Goal: Entertainment & Leisure: Participate in discussion

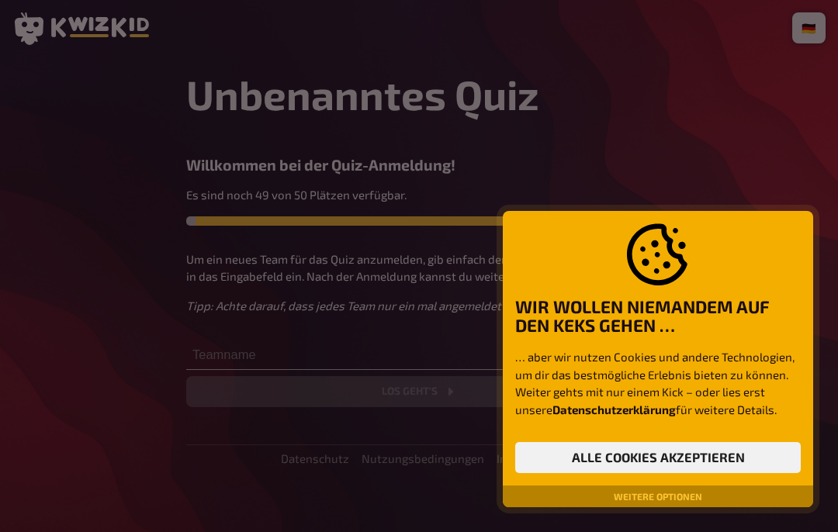
click at [762, 452] on button "Alle Cookies akzeptieren" at bounding box center [657, 457] width 285 height 31
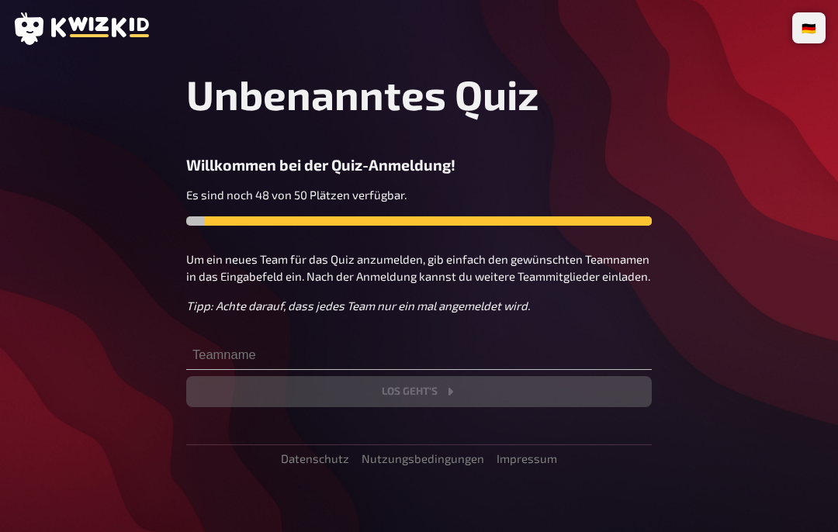
scroll to position [9, 0]
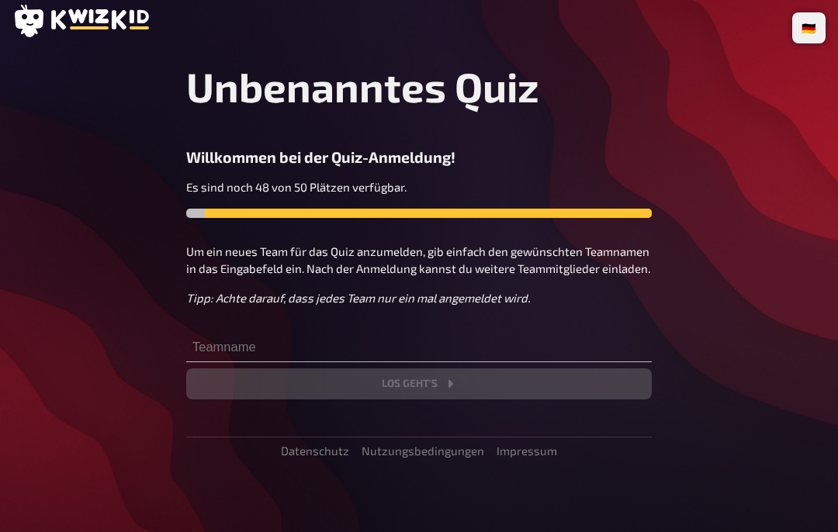
click at [557, 135] on div "Unbenanntes Quiz Willkommen bei der Quiz-Anmeldung! Es sind noch 48 von 50 Plät…" at bounding box center [418, 230] width 465 height 337
click at [458, 223] on div "Es sind noch 48 von 50 Plätzen verfügbar." at bounding box center [418, 210] width 465 height 64
click at [244, 246] on p "Um ein neues Team für das Quiz anzumelden, gib einfach den gewünschten Teamname…" at bounding box center [418, 260] width 465 height 35
click at [594, 212] on div at bounding box center [442, 213] width 419 height 9
click at [198, 161] on h3 "Willkommen bei der Quiz-Anmeldung!" at bounding box center [418, 157] width 465 height 18
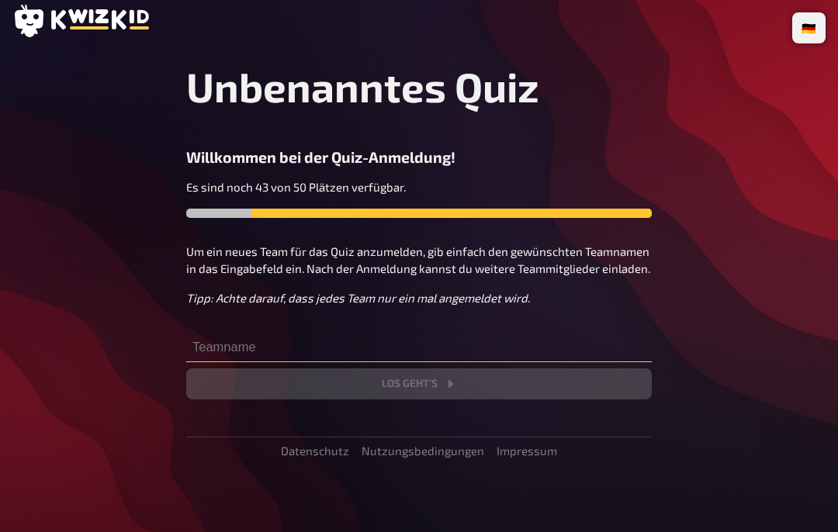
click at [206, 343] on input "text" at bounding box center [418, 346] width 465 height 31
click at [220, 358] on input "text" at bounding box center [418, 346] width 465 height 31
click at [240, 337] on input "text" at bounding box center [418, 346] width 465 height 31
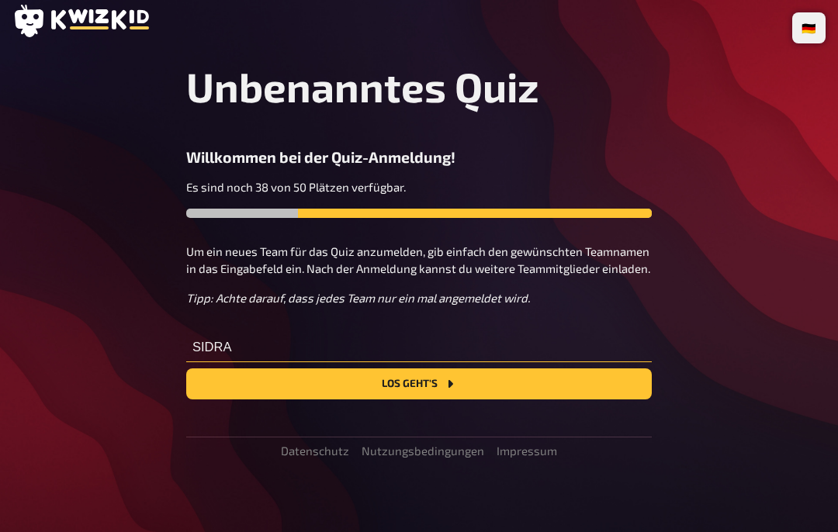
type input "SIDRA"
click at [533, 394] on button "Los geht's" at bounding box center [418, 383] width 465 height 31
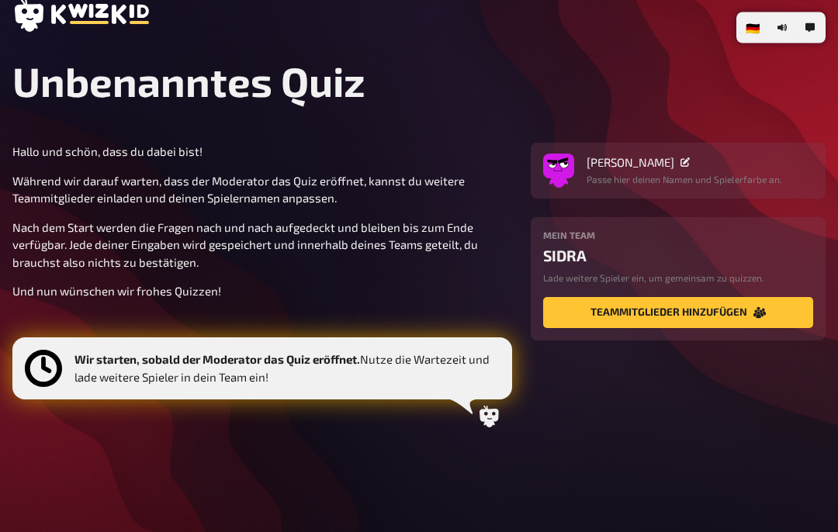
scroll to position [29, 0]
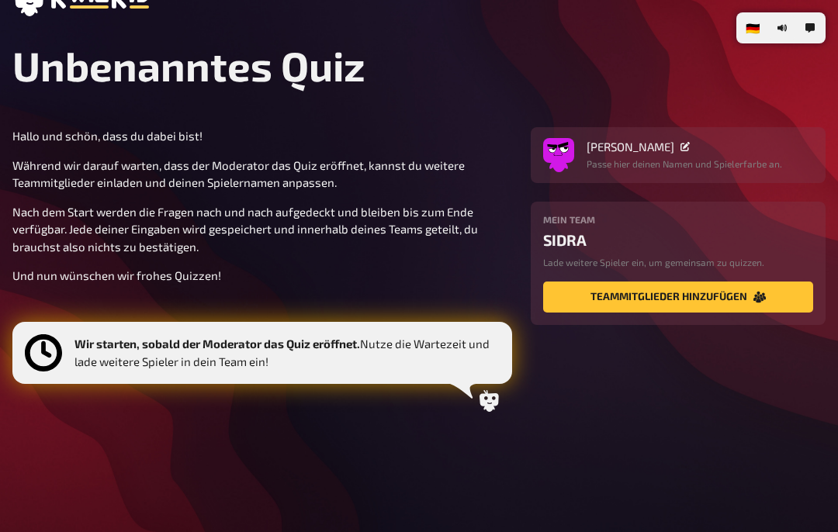
click at [5, 140] on div "🇩🇪 Deutsch 🇬🇧 English 🇳🇱 Nederlands Unbenanntes Quiz Hallo und schön, dass du d…" at bounding box center [419, 252] width 838 height 563
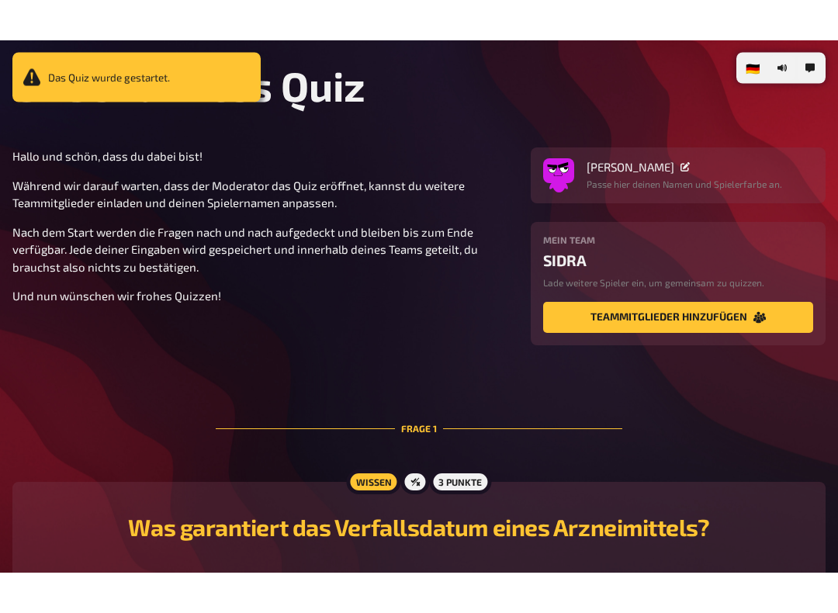
scroll to position [50, 0]
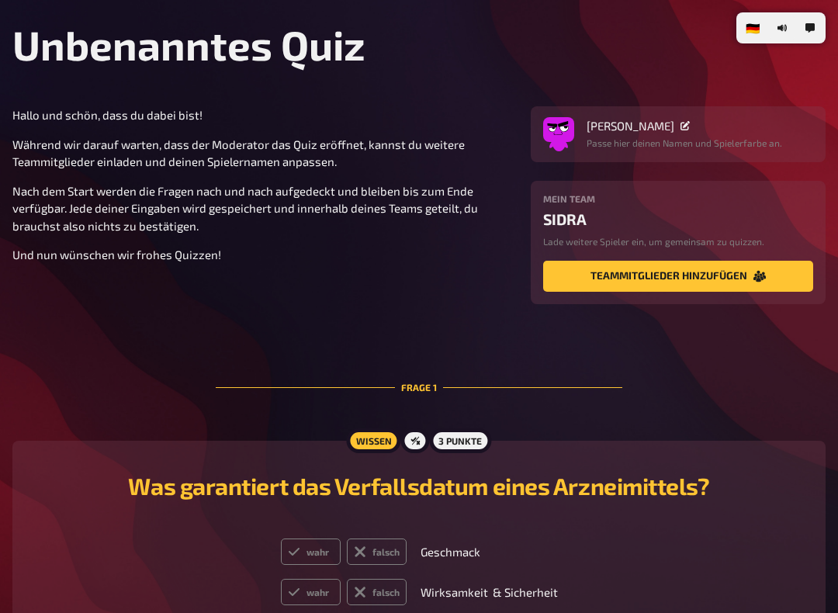
click at [760, 277] on icon "Teammitglieder hinzufügen" at bounding box center [759, 277] width 12 height 12
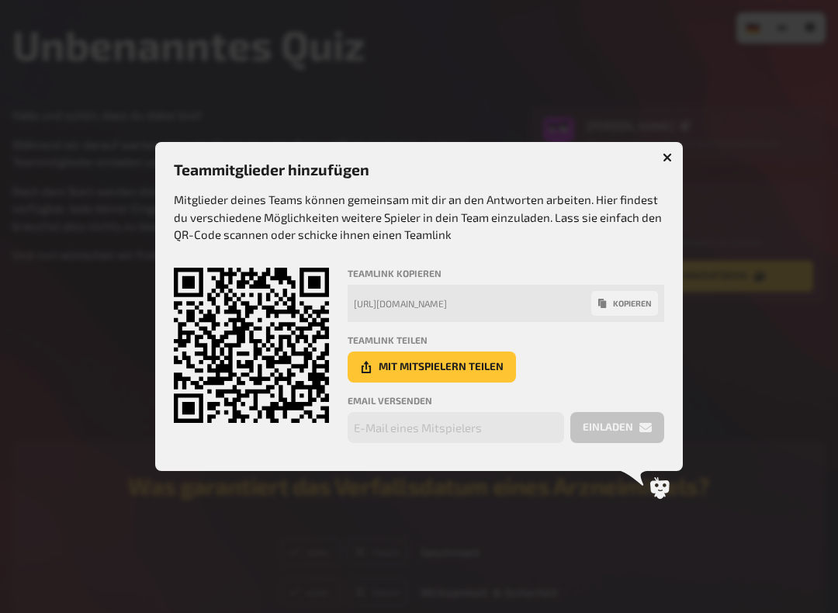
click at [765, 258] on div at bounding box center [419, 306] width 838 height 613
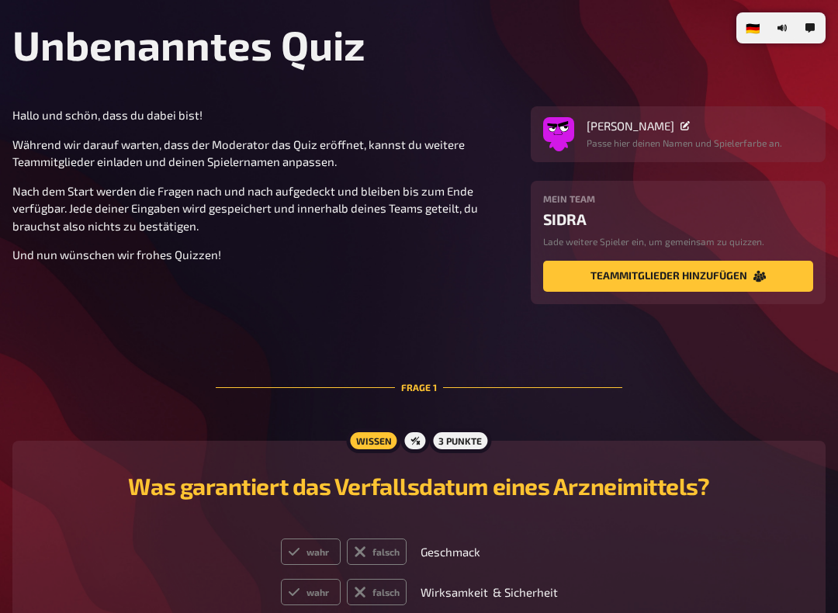
click at [667, 156] on div "[PERSON_NAME] Passe hier deinen Namen und Spielerfarbe an." at bounding box center [678, 134] width 295 height 56
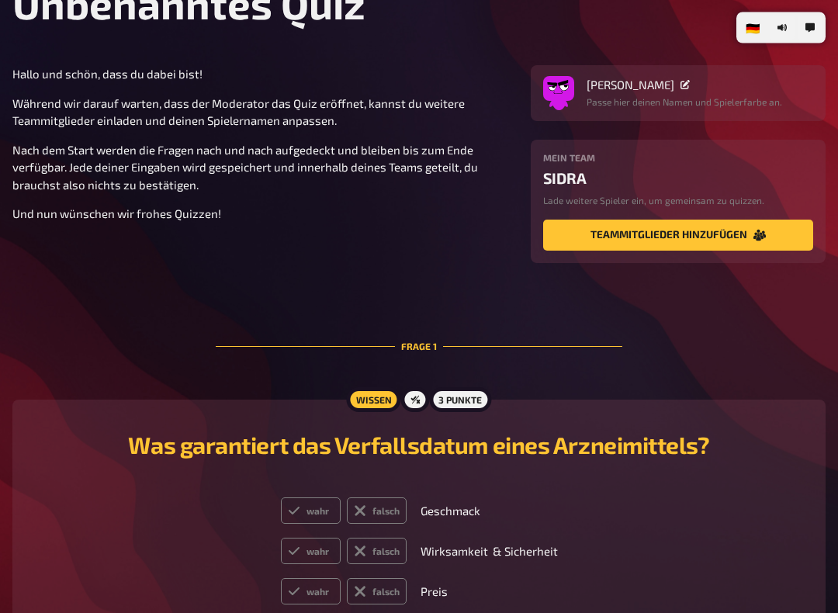
scroll to position [213, 0]
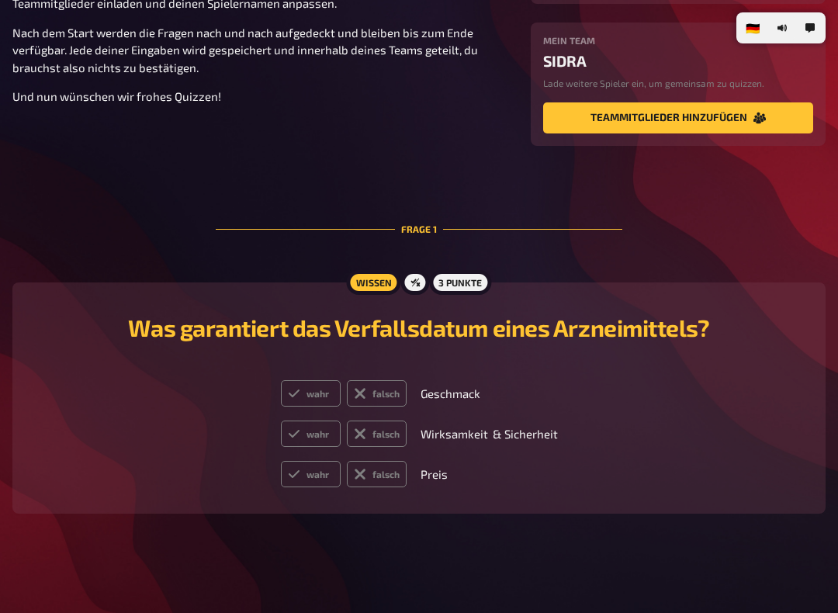
click at [305, 422] on label "wahr" at bounding box center [311, 433] width 60 height 26
click at [281, 420] on input "wahr" at bounding box center [280, 420] width 1 height 1
radio input "true"
click at [300, 436] on label "wahr" at bounding box center [311, 433] width 60 height 26
click at [281, 420] on input "wahr" at bounding box center [280, 420] width 1 height 1
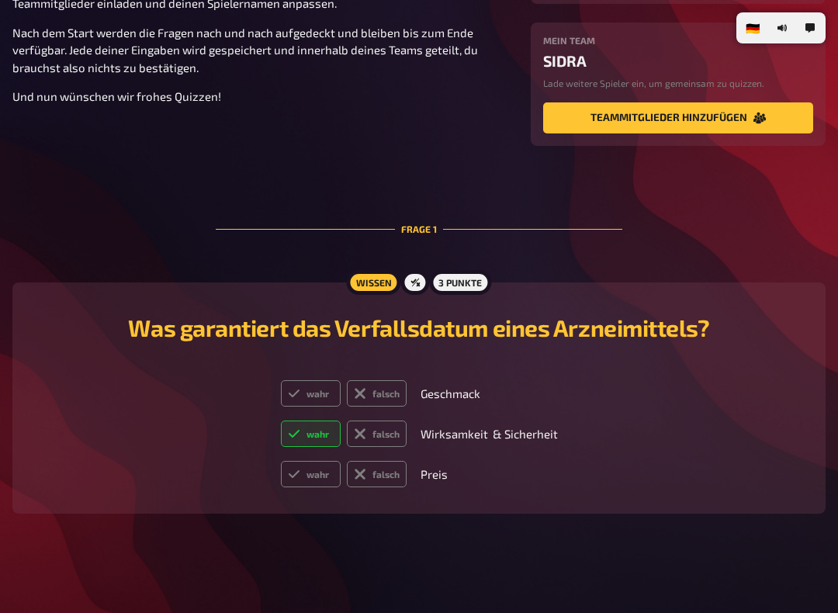
click at [365, 476] on icon at bounding box center [360, 474] width 12 height 12
click at [281, 461] on input "falsch" at bounding box center [280, 460] width 1 height 1
radio input "true"
click at [371, 388] on label "falsch" at bounding box center [377, 393] width 60 height 26
click at [281, 380] on input "falsch" at bounding box center [280, 379] width 1 height 1
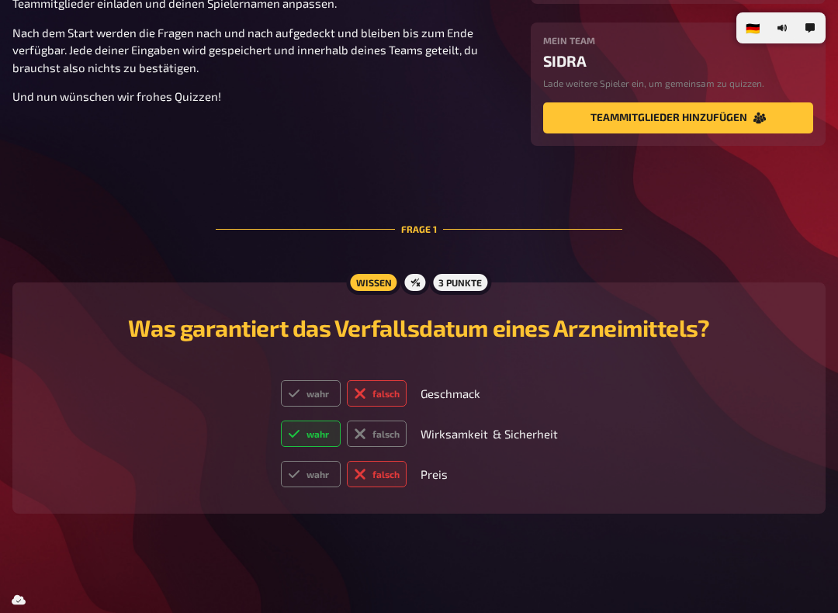
radio input "true"
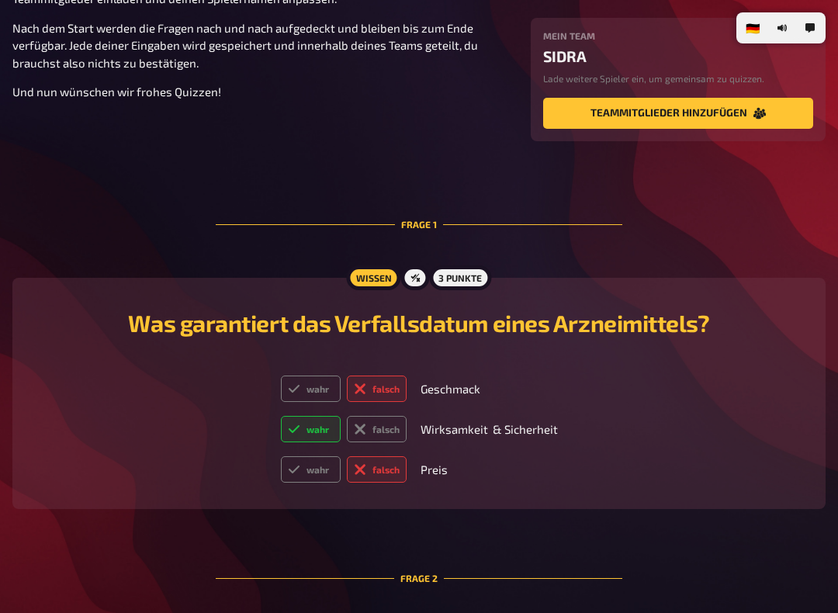
click at [317, 426] on label "wahr" at bounding box center [311, 429] width 60 height 26
click at [281, 416] on input "wahr" at bounding box center [280, 415] width 1 height 1
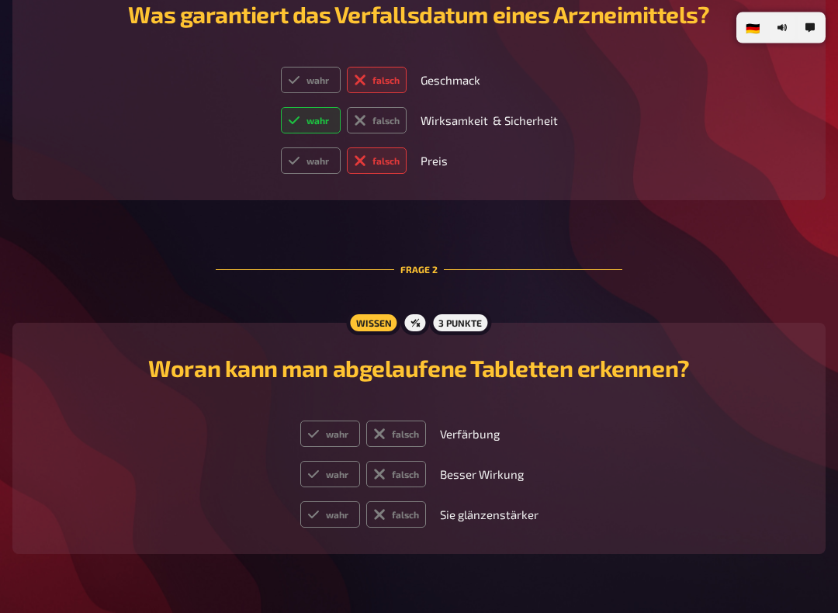
scroll to position [568, 0]
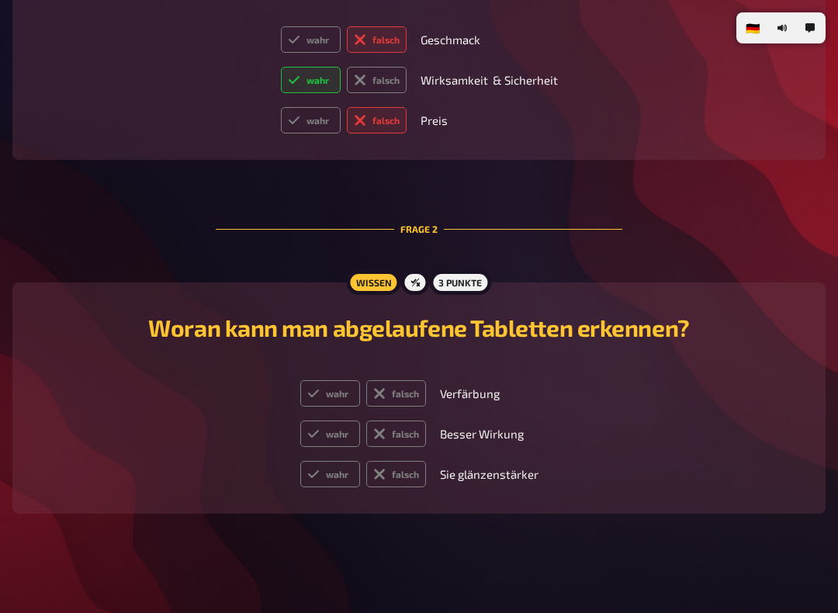
click at [313, 394] on icon at bounding box center [312, 393] width 11 height 8
click at [300, 380] on input "wahr" at bounding box center [299, 379] width 1 height 1
radio input "true"
click at [401, 466] on label "falsch" at bounding box center [396, 474] width 60 height 26
click at [300, 461] on input "falsch" at bounding box center [299, 460] width 1 height 1
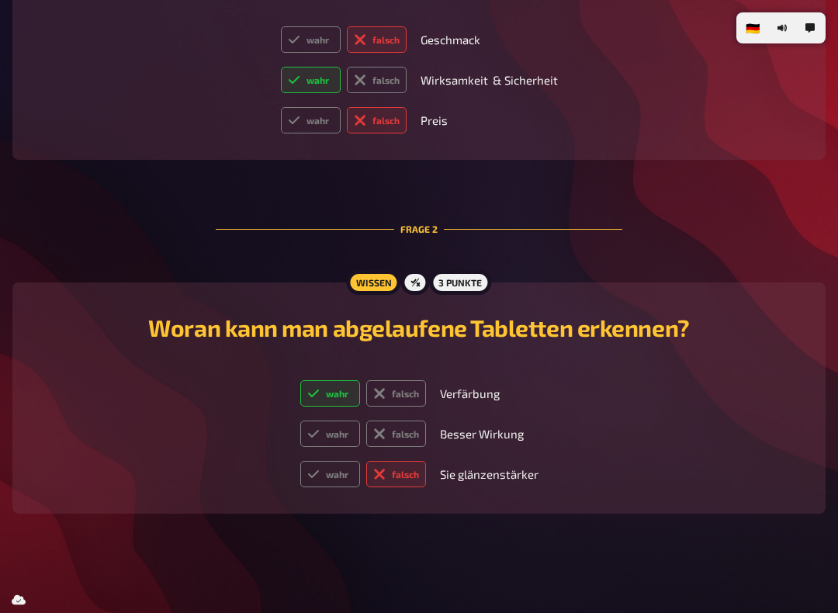
radio input "true"
click at [387, 427] on label "falsch" at bounding box center [396, 433] width 60 height 26
click at [300, 420] on input "falsch" at bounding box center [299, 420] width 1 height 1
radio input "true"
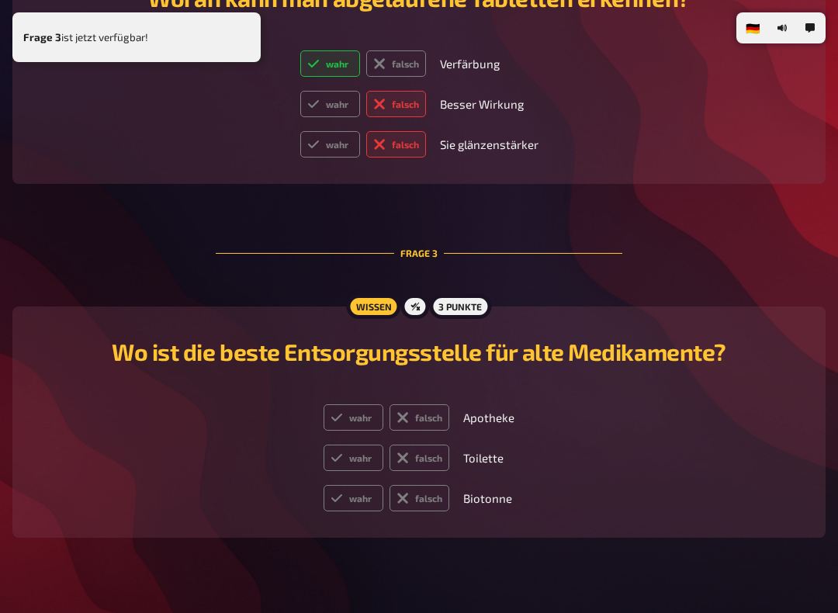
scroll to position [923, 0]
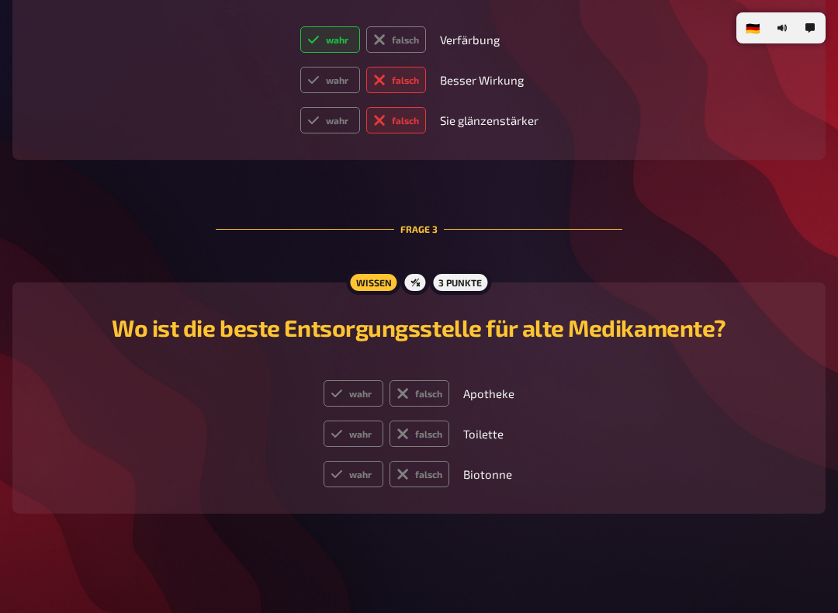
click at [355, 473] on label "wahr" at bounding box center [353, 474] width 60 height 26
click at [323, 461] on input "wahr" at bounding box center [323, 460] width 1 height 1
radio input "true"
click at [408, 427] on label "falsch" at bounding box center [419, 433] width 60 height 26
click at [323, 420] on input "falsch" at bounding box center [323, 420] width 1 height 1
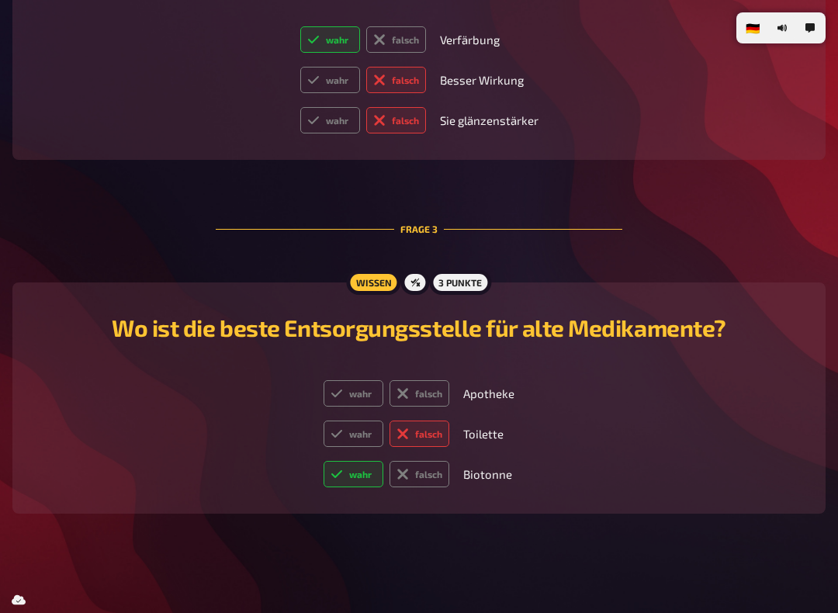
radio input "true"
click at [408, 426] on label "falsch" at bounding box center [419, 433] width 60 height 26
click at [323, 420] on input "falsch" at bounding box center [323, 420] width 1 height 1
click at [408, 392] on icon at bounding box center [402, 393] width 12 height 12
click at [323, 380] on input "falsch" at bounding box center [323, 379] width 1 height 1
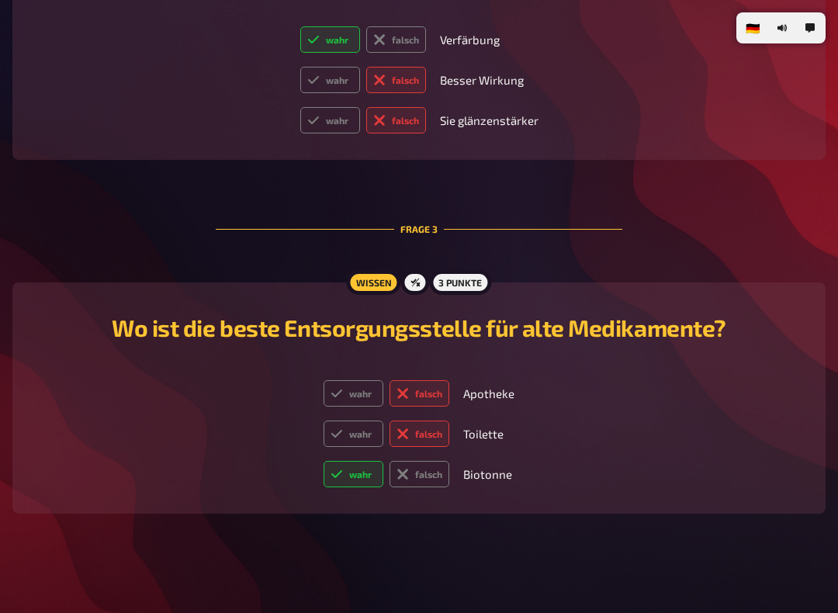
radio input "true"
click at [415, 386] on label "falsch" at bounding box center [419, 393] width 60 height 26
click at [323, 380] on input "falsch" at bounding box center [323, 379] width 1 height 1
click at [354, 388] on label "wahr" at bounding box center [353, 393] width 60 height 26
click at [323, 380] on input "wahr" at bounding box center [323, 379] width 1 height 1
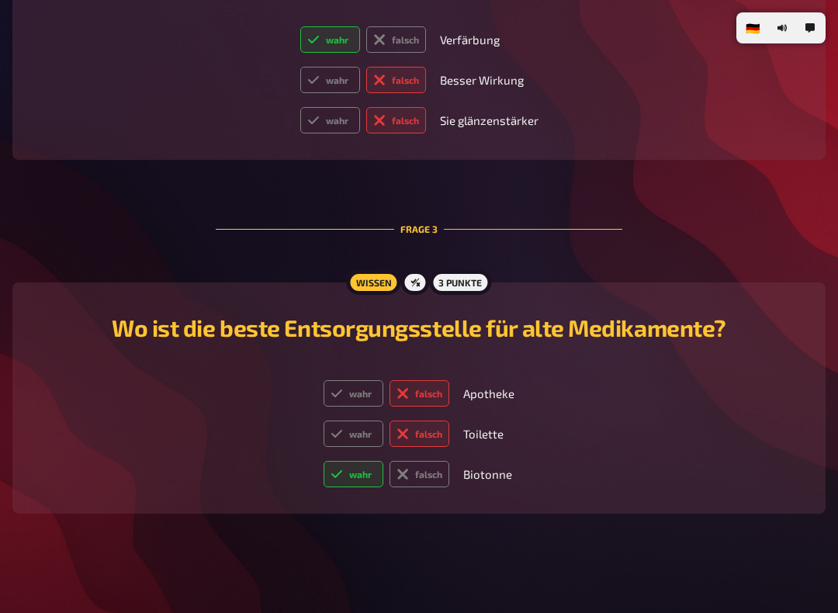
radio input "true"
click at [359, 475] on label "wahr" at bounding box center [353, 474] width 60 height 26
click at [323, 461] on input "wahr" at bounding box center [323, 460] width 1 height 1
click at [403, 434] on icon at bounding box center [402, 433] width 19 height 19
click at [323, 420] on input "falsch" at bounding box center [323, 420] width 1 height 1
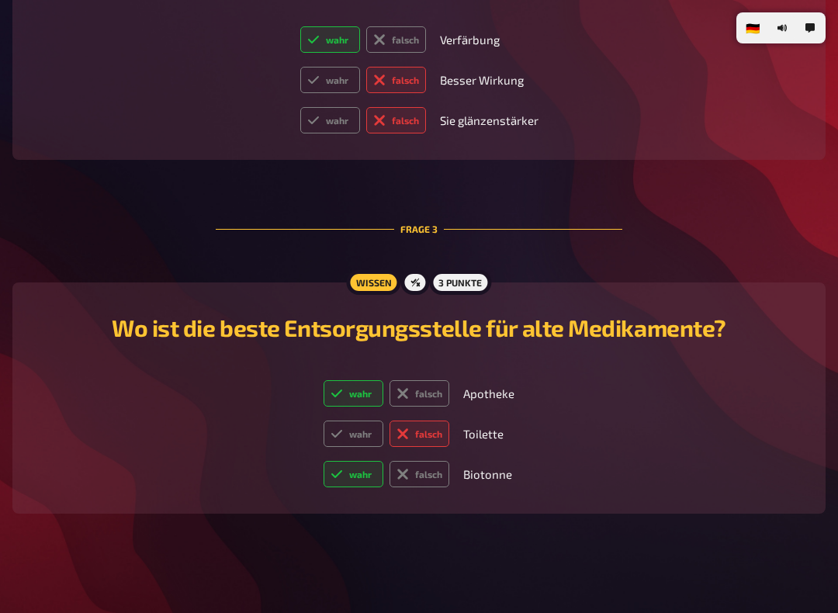
click at [410, 472] on label "falsch" at bounding box center [419, 474] width 60 height 26
click at [323, 461] on input "falsch" at bounding box center [323, 460] width 1 height 1
radio input "true"
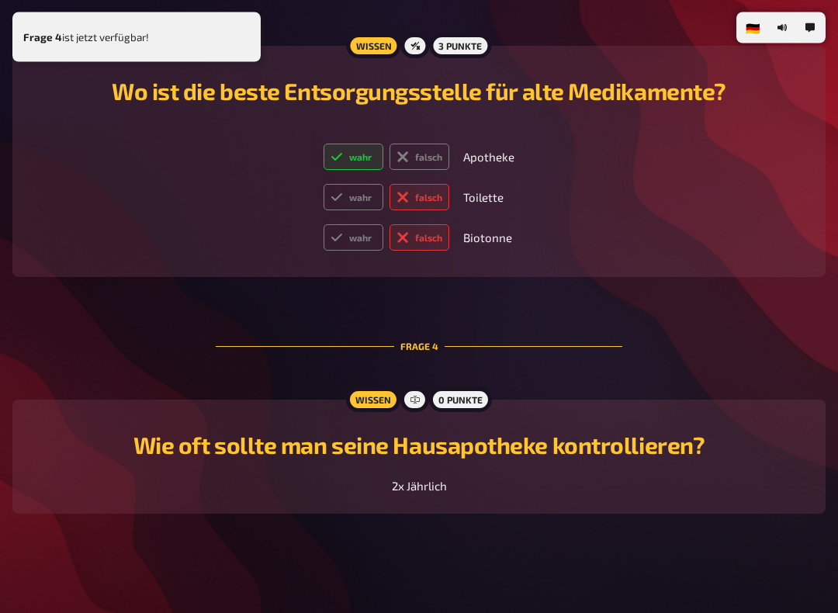
scroll to position [1160, 0]
click at [386, 481] on div "2x Jährlich" at bounding box center [419, 486] width 776 height 18
click at [398, 492] on span "2x Jährlich" at bounding box center [419, 486] width 55 height 14
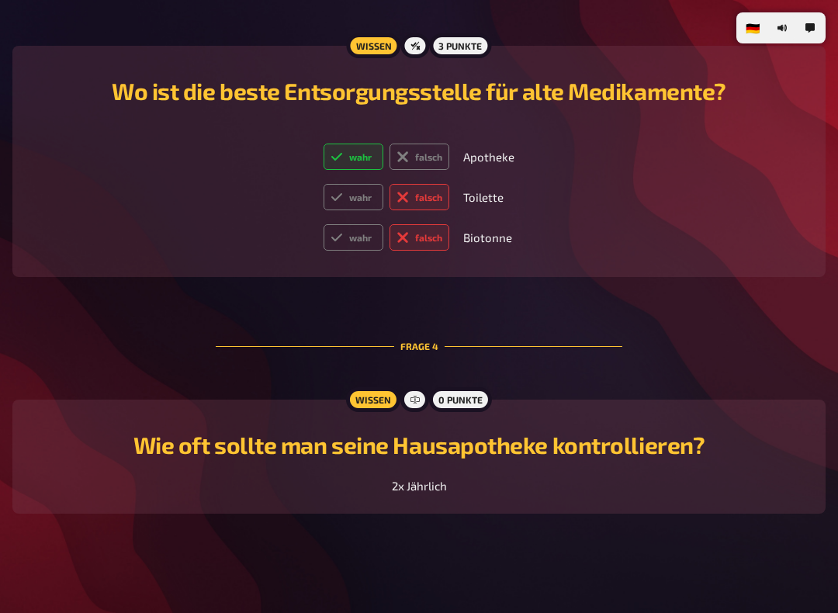
click at [408, 489] on span "2x Jährlich" at bounding box center [419, 486] width 55 height 14
click at [407, 489] on span "2x Jährlich" at bounding box center [419, 486] width 55 height 14
click at [329, 473] on div "Wie oft sollte man seine Hausapotheke kontrollieren? 2x Jährlich" at bounding box center [419, 456] width 776 height 77
click at [270, 469] on div "Wie oft sollte man seine Hausapotheke kontrollieren? 2x Jährlich" at bounding box center [419, 456] width 776 height 77
click at [377, 496] on div "Wissen 0 Punkte Wie oft sollte man seine Hausapotheke kontrollieren? 2x Jährlich" at bounding box center [418, 456] width 813 height 114
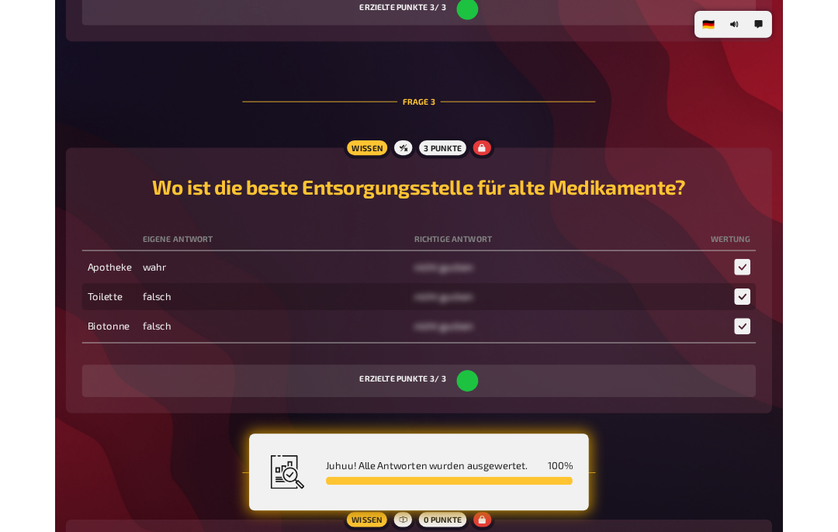
scroll to position [1174, 0]
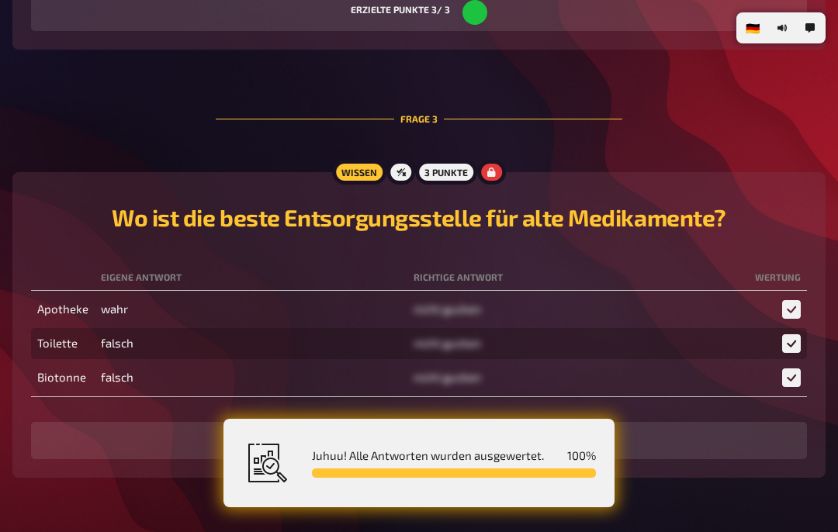
click at [49, 444] on div "erzielte Punkte 3 / 3" at bounding box center [419, 440] width 776 height 37
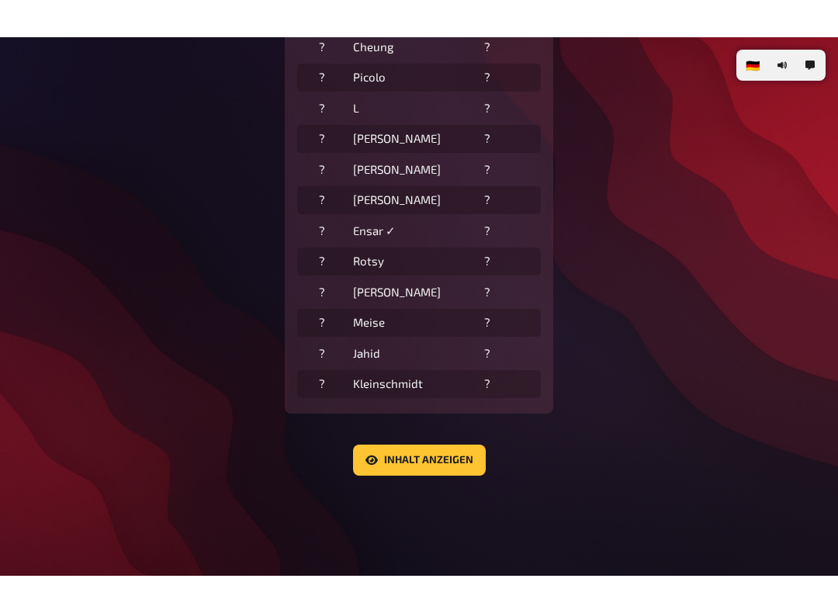
scroll to position [545, 0]
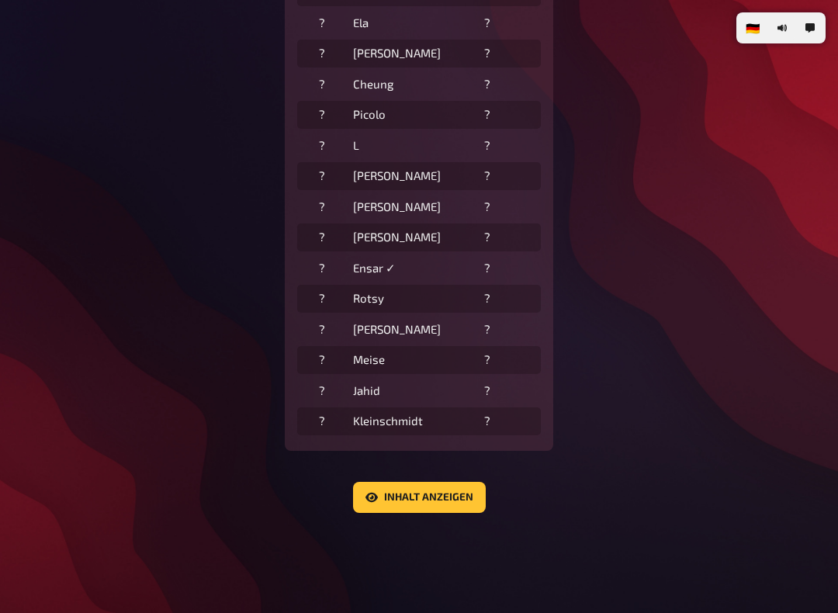
click at [370, 500] on button "Inhalt anzeigen" at bounding box center [419, 497] width 133 height 31
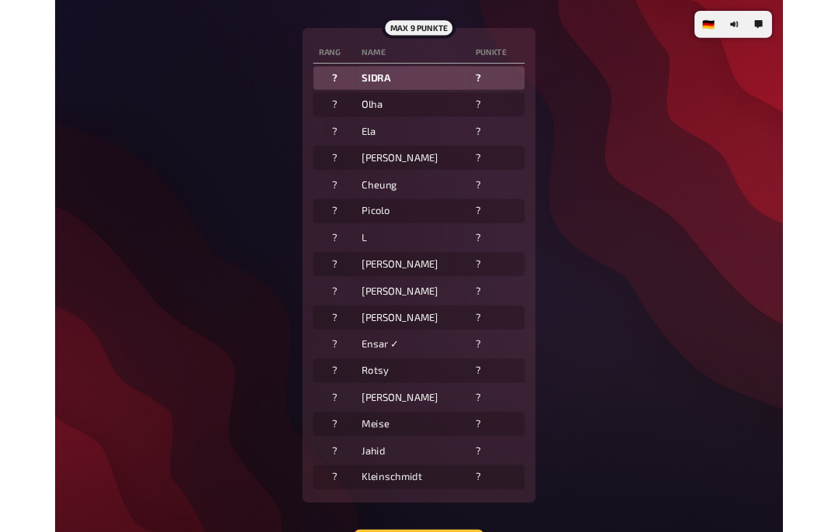
scroll to position [410, 0]
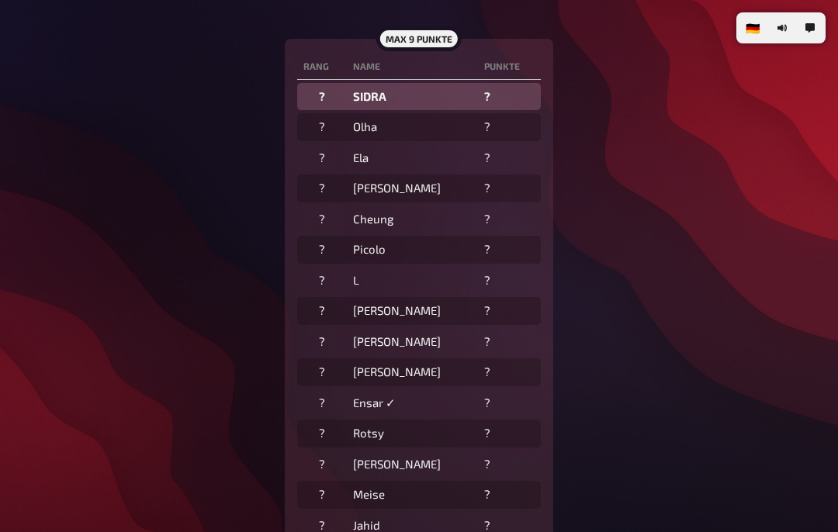
click at [347, 247] on td "?" at bounding box center [322, 250] width 50 height 28
